Goal: Navigation & Orientation: Find specific page/section

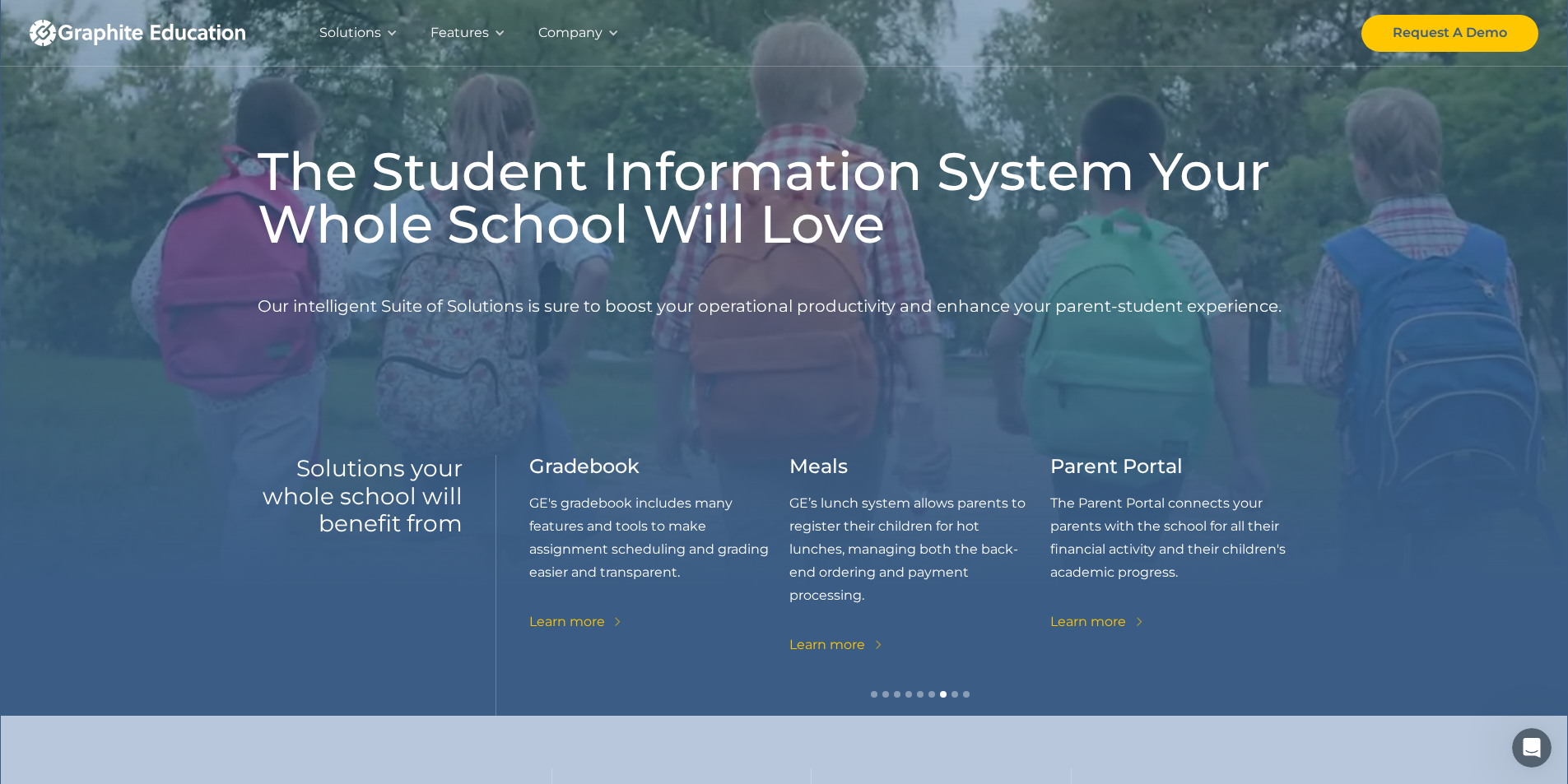
click at [611, 32] on div at bounding box center [613, 33] width 12 height 12
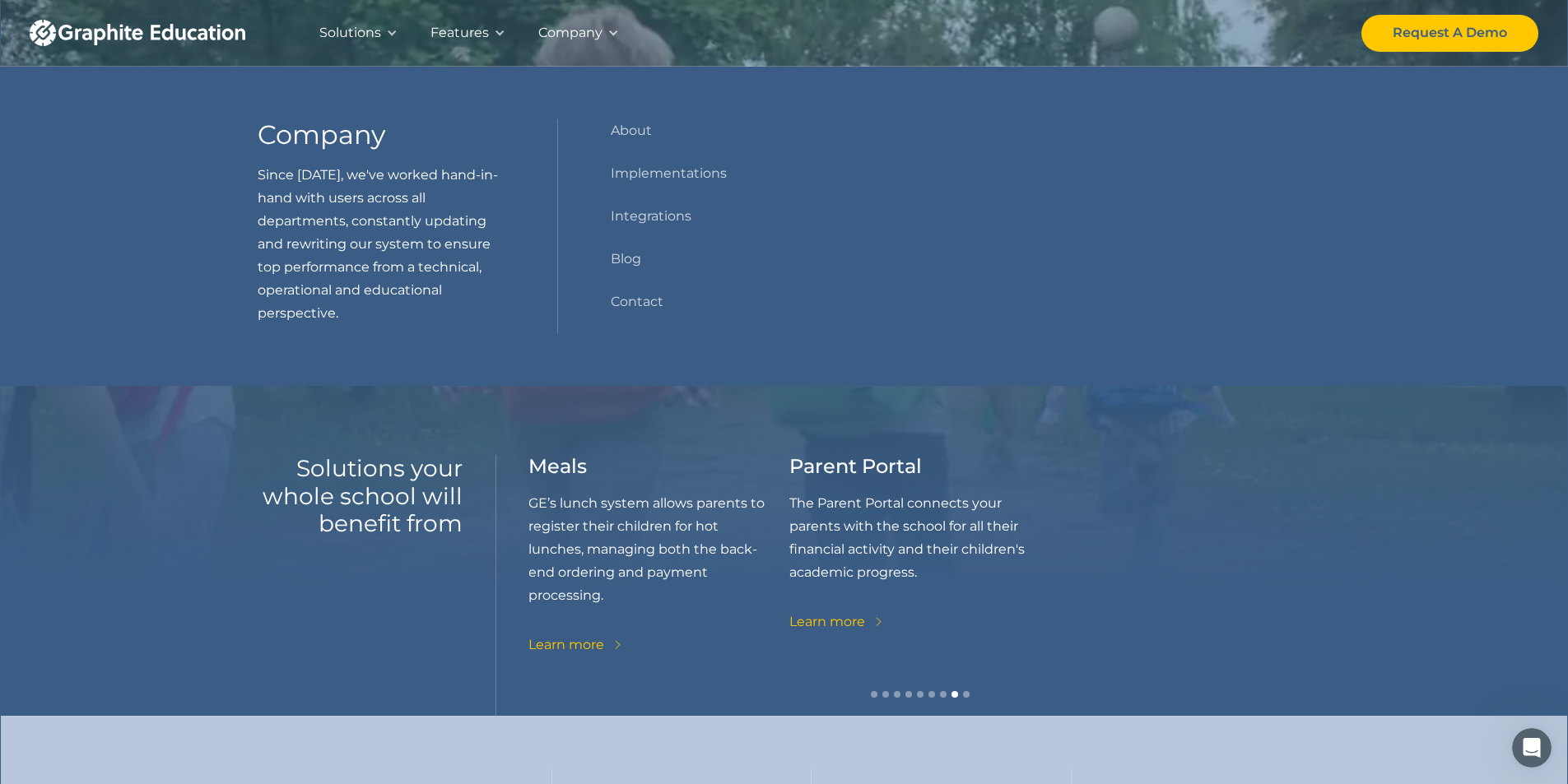
click at [738, 60] on div "Solutions Our Solutions Genius Education's full suite provides solutions for al…" at bounding box center [784, 33] width 1509 height 66
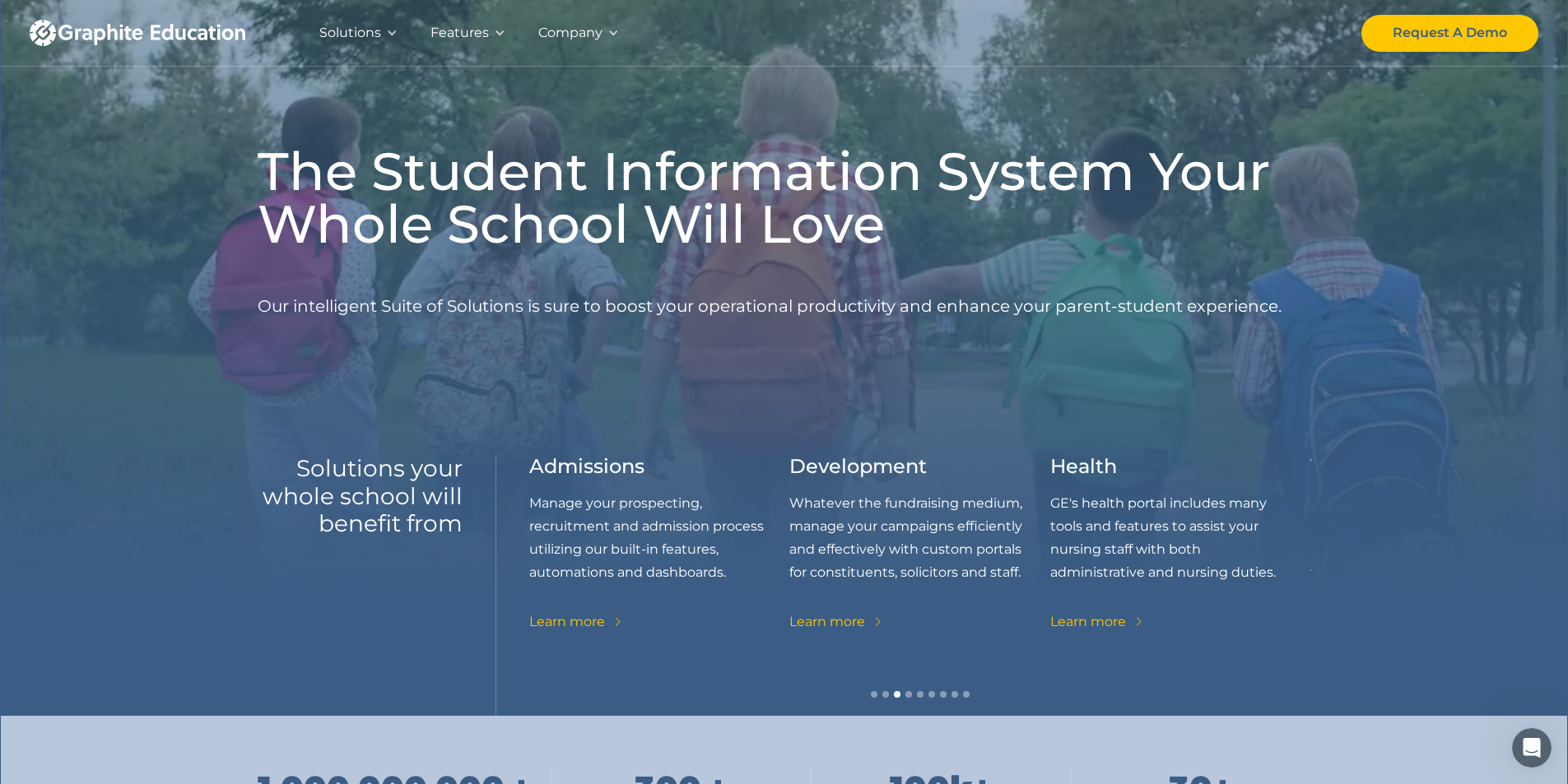
click at [384, 31] on div "Solutions" at bounding box center [358, 33] width 111 height 66
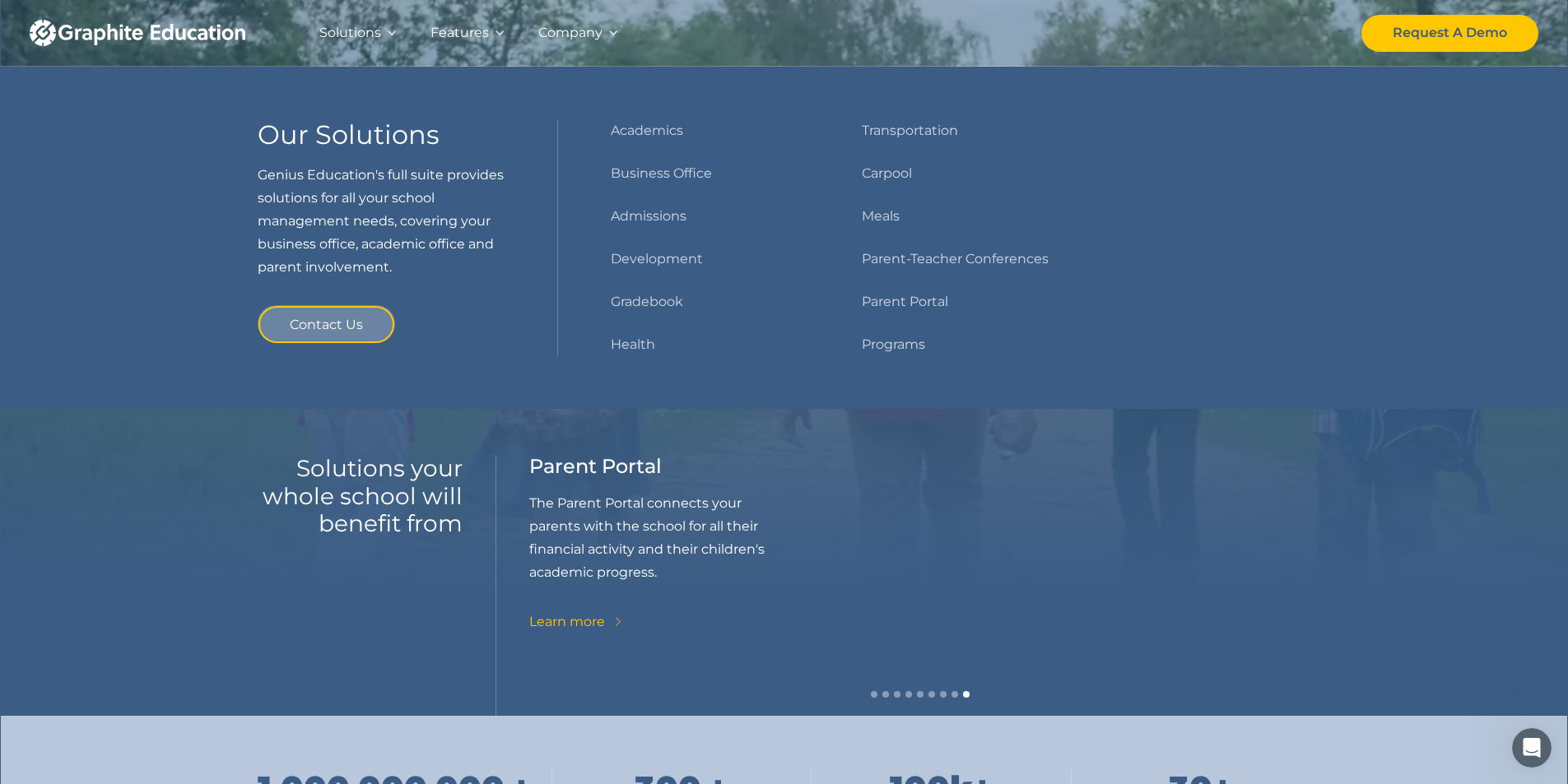
click at [585, 33] on div "Company" at bounding box center [571, 32] width 64 height 23
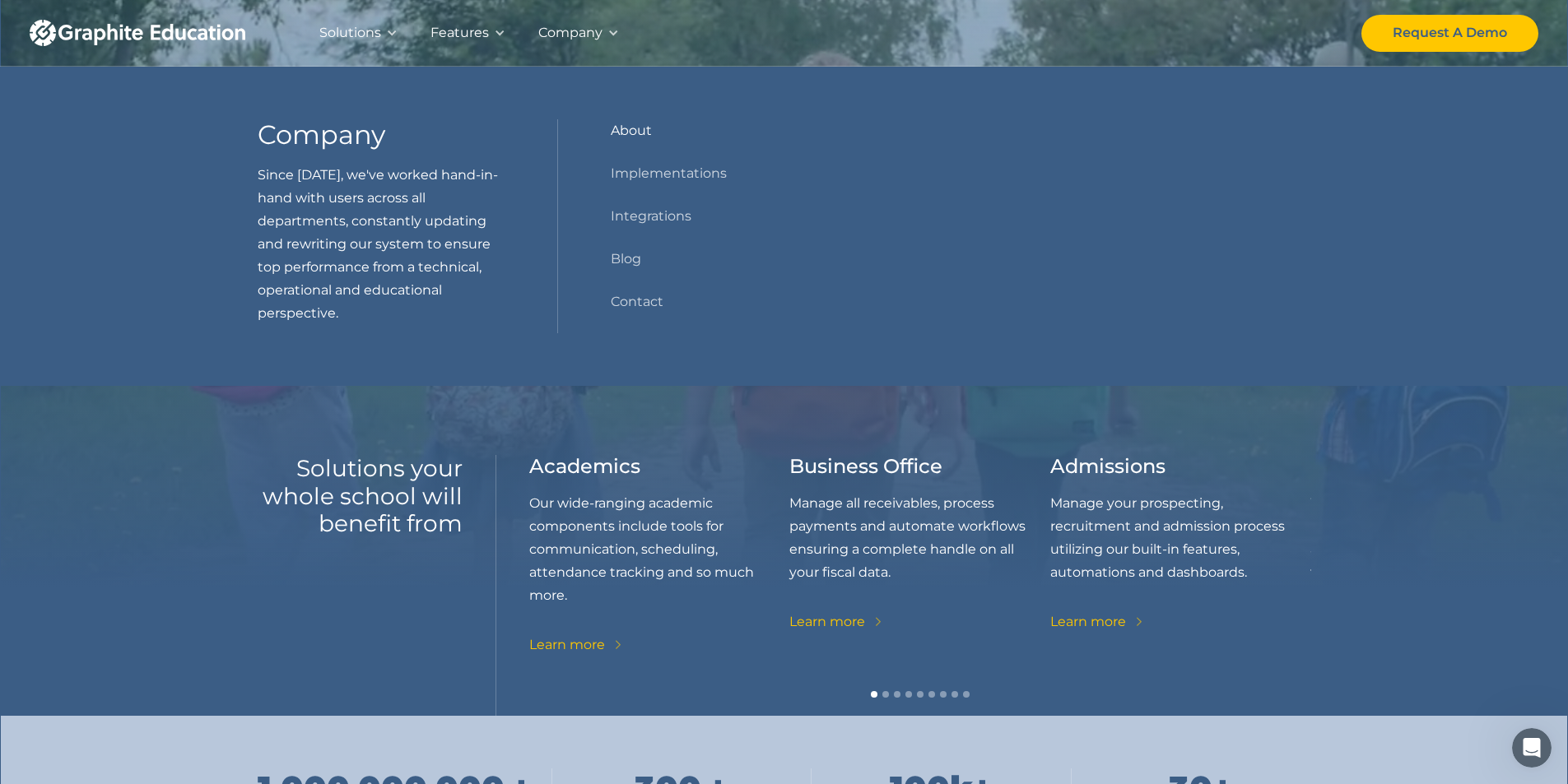
click at [639, 129] on link "About" at bounding box center [631, 131] width 42 height 23
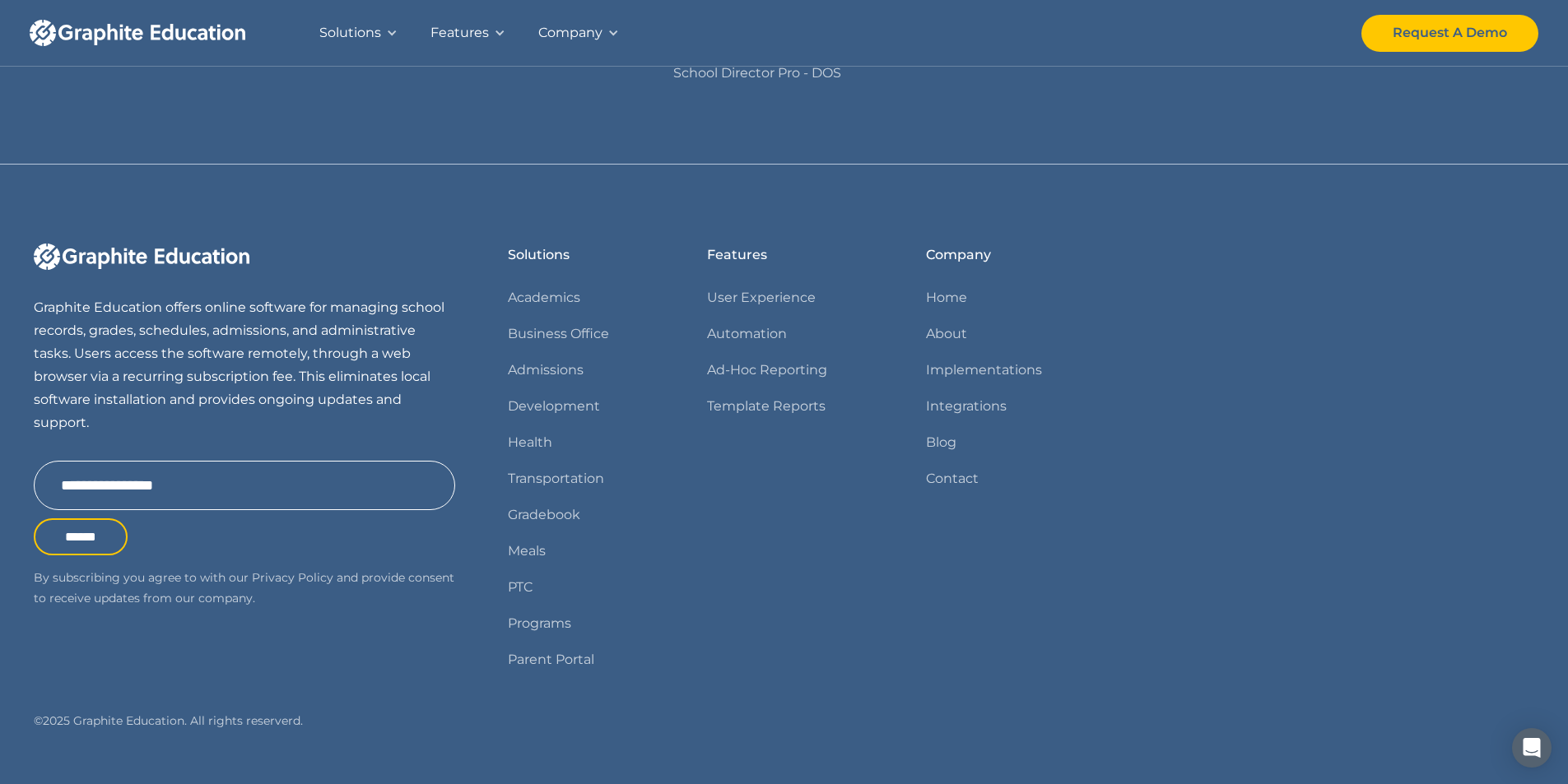
scroll to position [1562, 0]
